Goal: Task Accomplishment & Management: Manage account settings

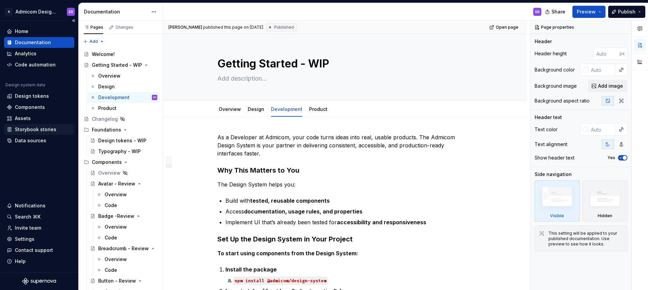
scroll to position [429, 0]
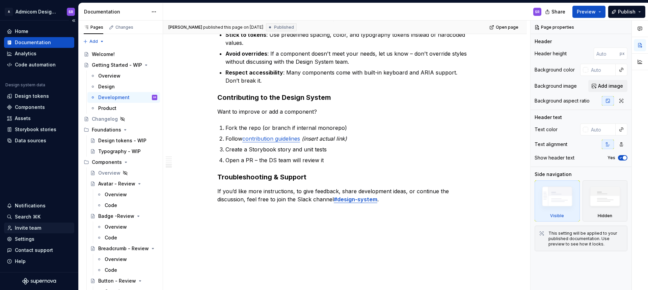
click at [26, 231] on div "Invite team" at bounding box center [39, 228] width 70 height 11
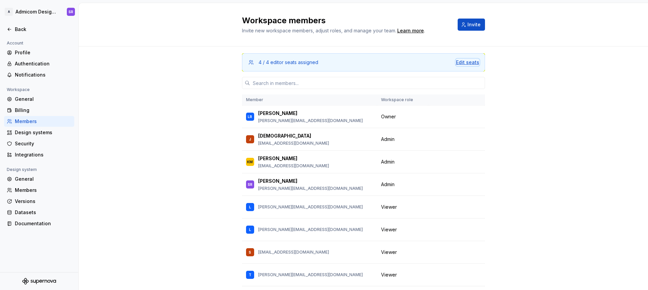
click at [470, 61] on div "Edit seats" at bounding box center [467, 62] width 23 height 7
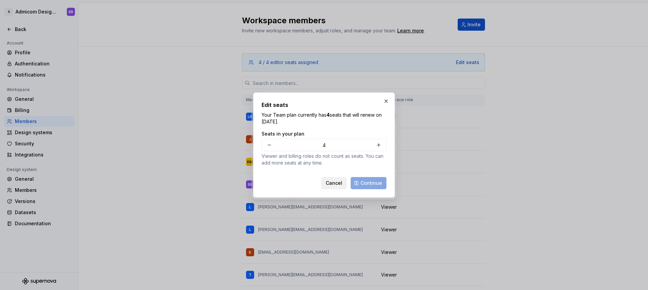
click at [335, 184] on span "Cancel" at bounding box center [334, 183] width 17 height 7
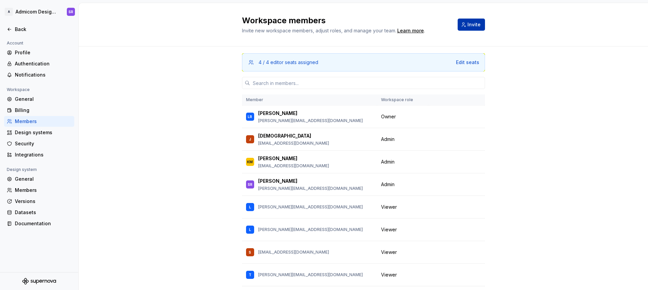
click at [467, 26] on button "Invite" at bounding box center [471, 25] width 27 height 12
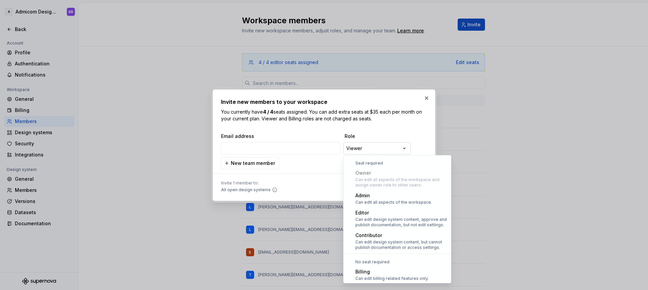
click at [396, 147] on div "**********" at bounding box center [324, 145] width 648 height 290
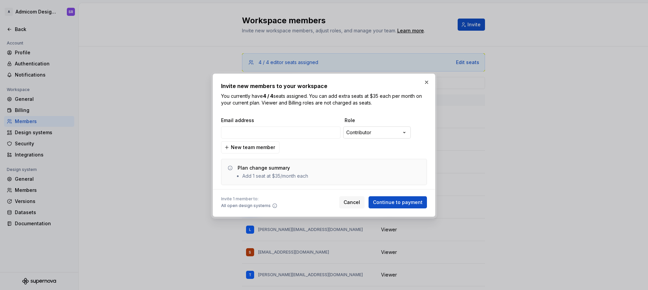
click at [401, 132] on div "**********" at bounding box center [324, 145] width 648 height 290
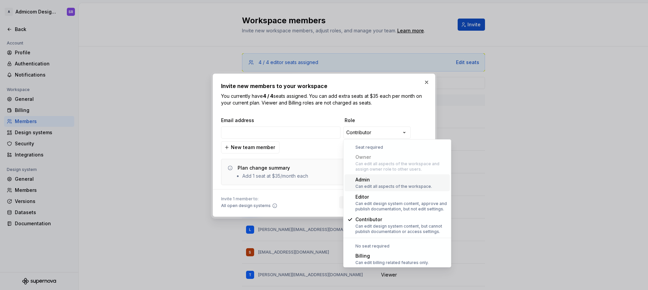
scroll to position [19, 0]
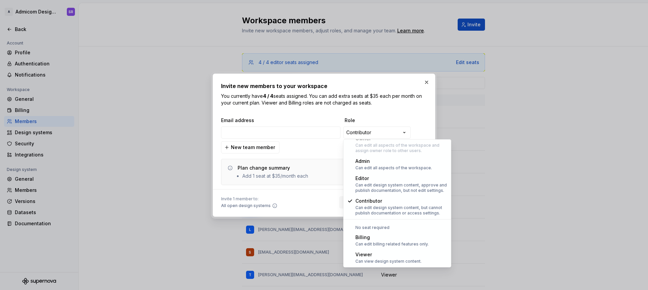
select select "******"
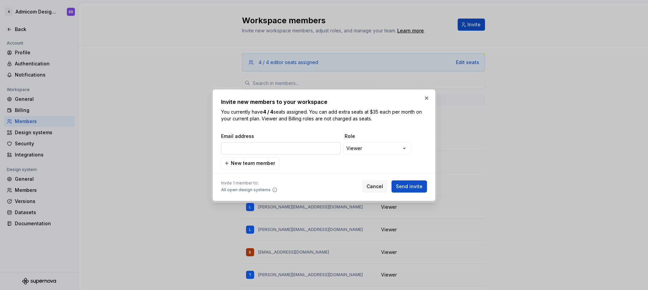
click at [288, 146] on input "email" at bounding box center [280, 148] width 119 height 12
type input "[EMAIL_ADDRESS][DOMAIN_NAME]"
click at [418, 184] on span "Send invite" at bounding box center [409, 186] width 27 height 7
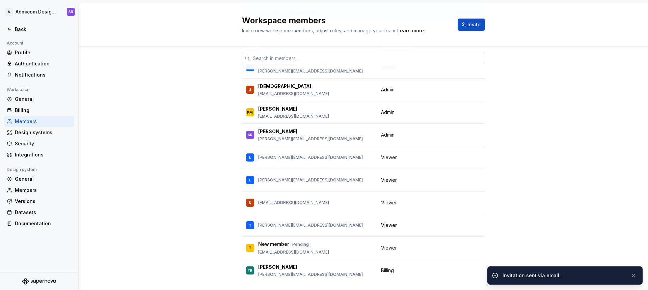
scroll to position [67, 0]
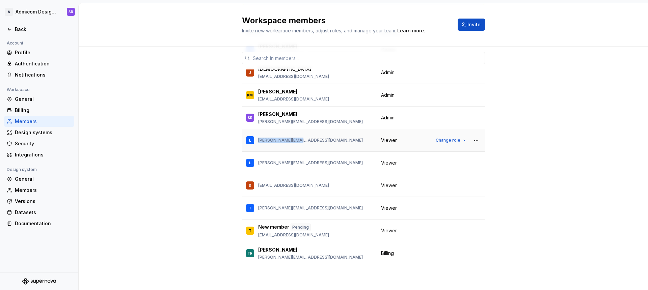
drag, startPoint x: 298, startPoint y: 140, endPoint x: 252, endPoint y: 140, distance: 45.2
click at [252, 140] on div "L [PERSON_NAME][EMAIL_ADDRESS][DOMAIN_NAME]" at bounding box center [309, 140] width 127 height 14
click at [192, 157] on div "4 / 4 editor seats assigned Edit seats Member Workspace role LR [PERSON_NAME] […" at bounding box center [363, 135] width 569 height 310
